Goal: Task Accomplishment & Management: Manage account settings

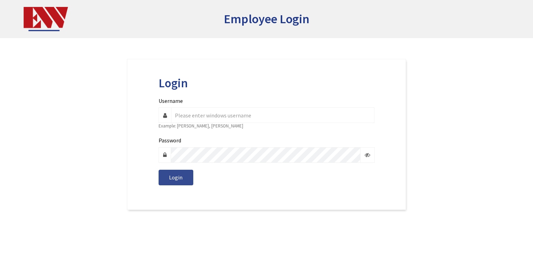
type input "[PERSON_NAME]"
click at [179, 176] on span "Login" at bounding box center [176, 177] width 14 height 7
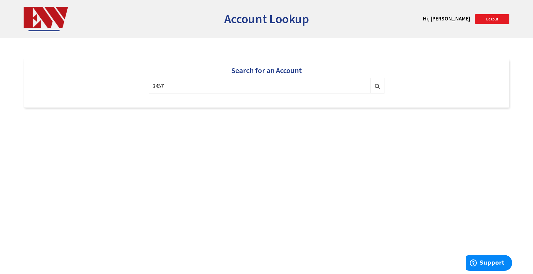
type input "34576"
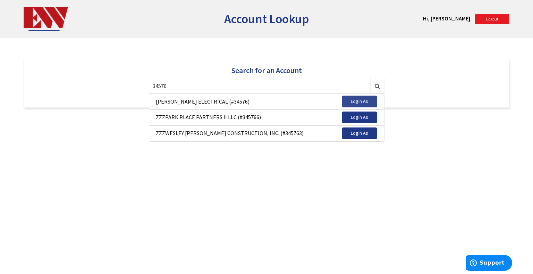
click at [367, 97] on button "Login As" at bounding box center [359, 102] width 35 height 12
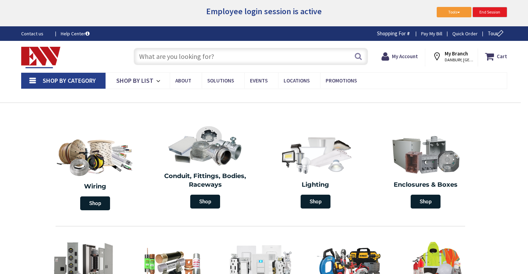
type input "[GEOGRAPHIC_DATA][STREET_ADDRESS][GEOGRAPHIC_DATA]"
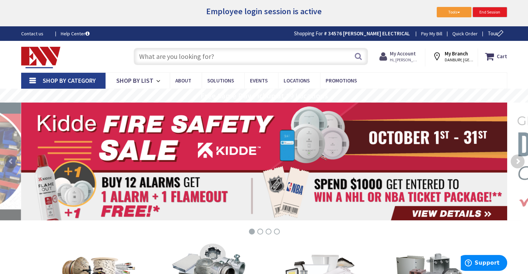
click at [405, 54] on strong "My Account" at bounding box center [403, 53] width 26 height 7
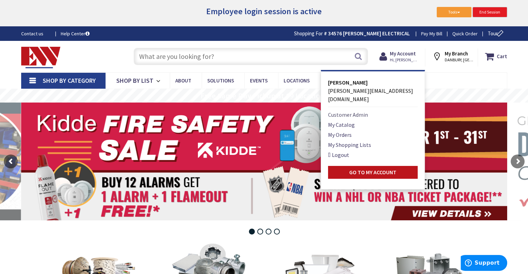
click at [363, 111] on link "Customer Admin" at bounding box center [348, 115] width 40 height 8
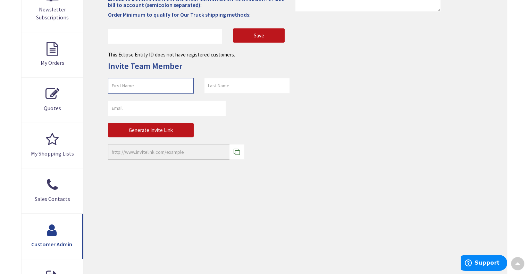
click at [168, 90] on input "text" at bounding box center [151, 86] width 86 height 16
type input "John"
type input "Poulin"
paste input "jpoulin2@comcast.net"
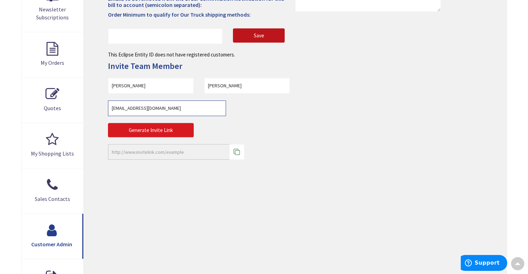
type input "jpoulin2@comcast.net"
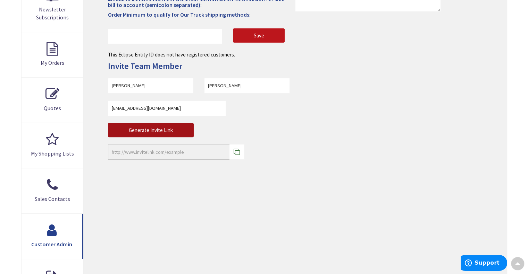
click at [162, 132] on button "Generate Invite Link" at bounding box center [151, 130] width 86 height 15
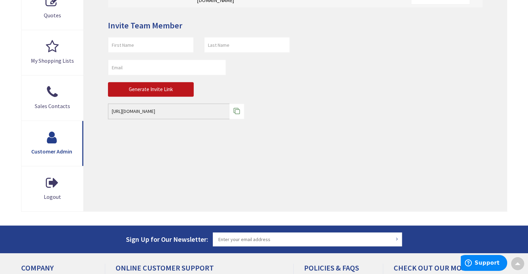
click at [235, 108] on icon at bounding box center [237, 111] width 6 height 6
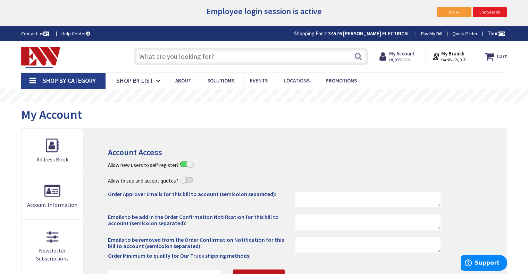
click at [496, 13] on span "End Session" at bounding box center [489, 11] width 21 height 5
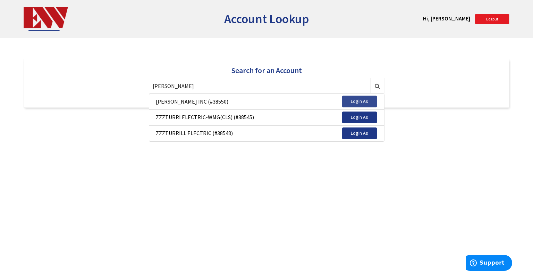
click at [363, 104] on span "Login As" at bounding box center [359, 101] width 17 height 6
type input "38550"
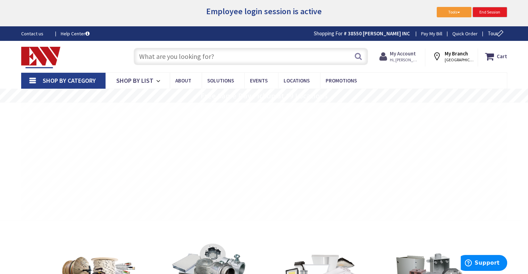
click at [406, 55] on strong "My Account" at bounding box center [403, 53] width 26 height 7
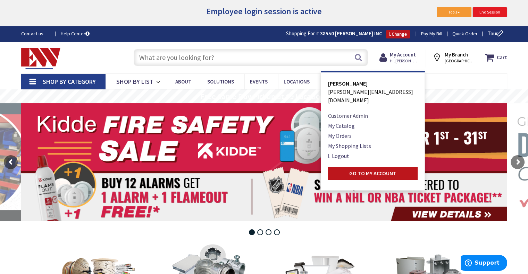
click at [362, 112] on link "Customer Admin" at bounding box center [348, 116] width 40 height 8
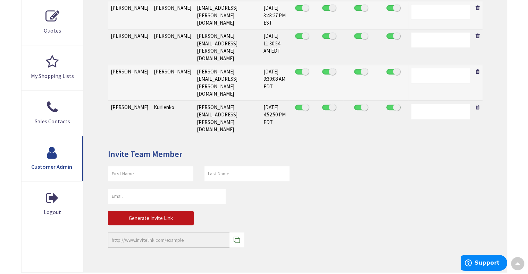
scroll to position [329, 0]
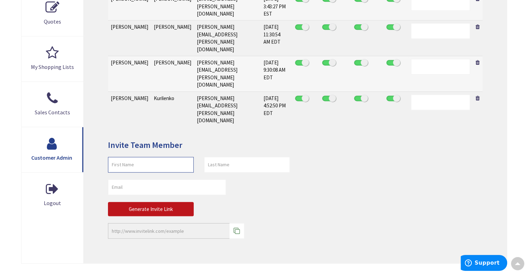
click at [176, 157] on input "text" at bounding box center [151, 165] width 86 height 16
type input "[PERSON_NAME]"
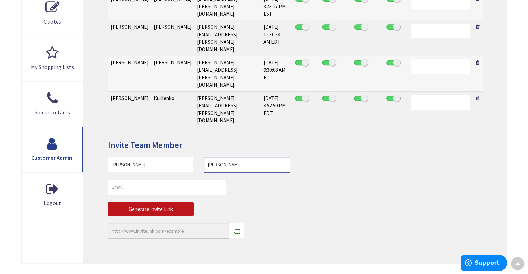
type input "[PERSON_NAME]"
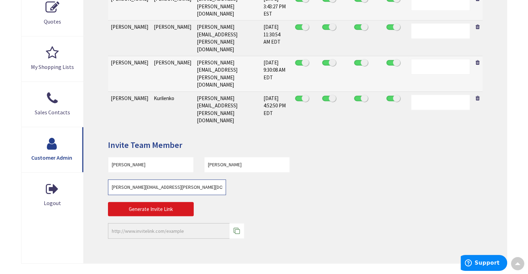
type input "[PERSON_NAME][EMAIL_ADDRESS][PERSON_NAME][DOMAIN_NAME]"
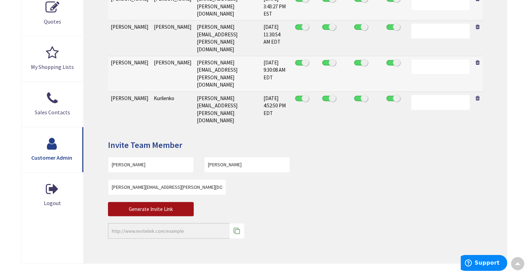
click at [158, 202] on button "Generate Invite Link" at bounding box center [151, 209] width 86 height 15
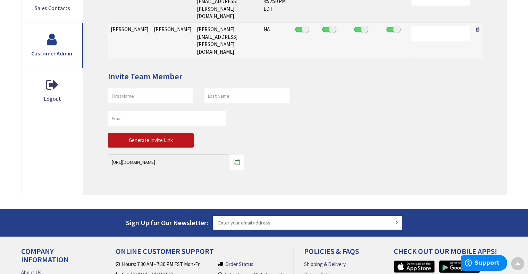
scroll to position [434, 0]
